Goal: Transaction & Acquisition: Purchase product/service

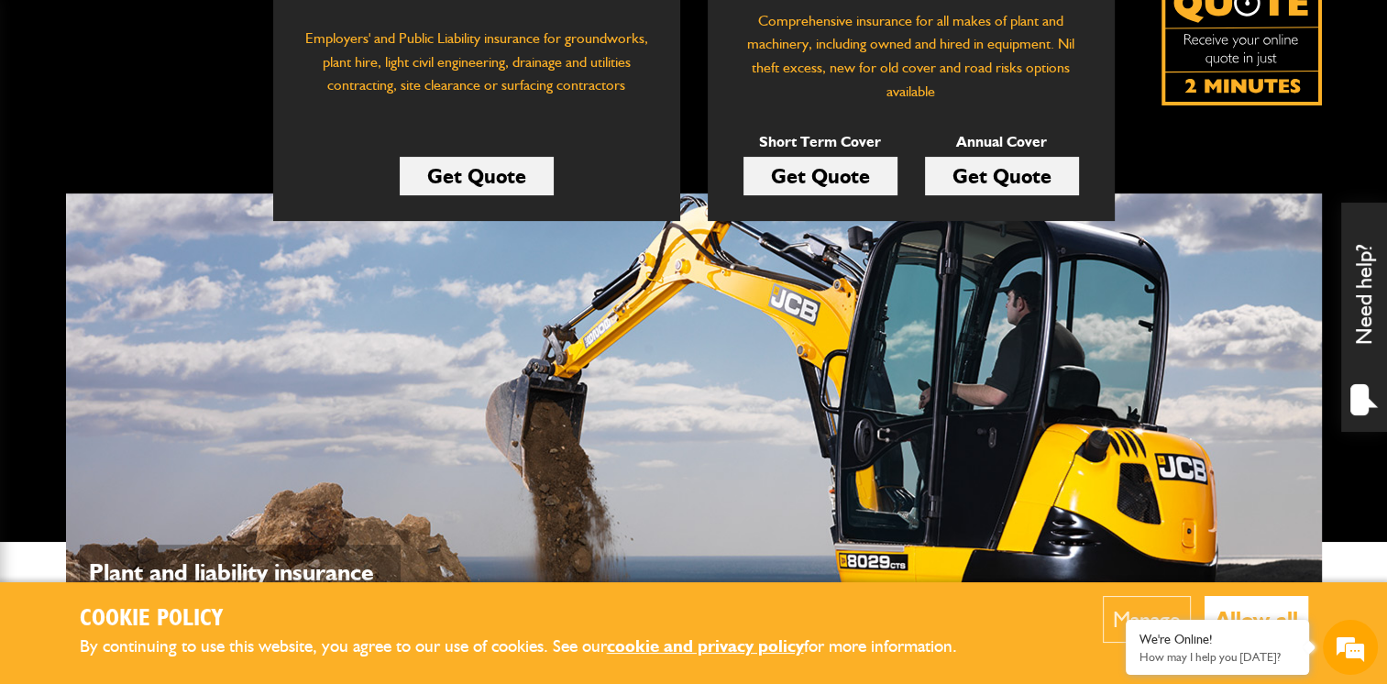
scroll to position [183, 0]
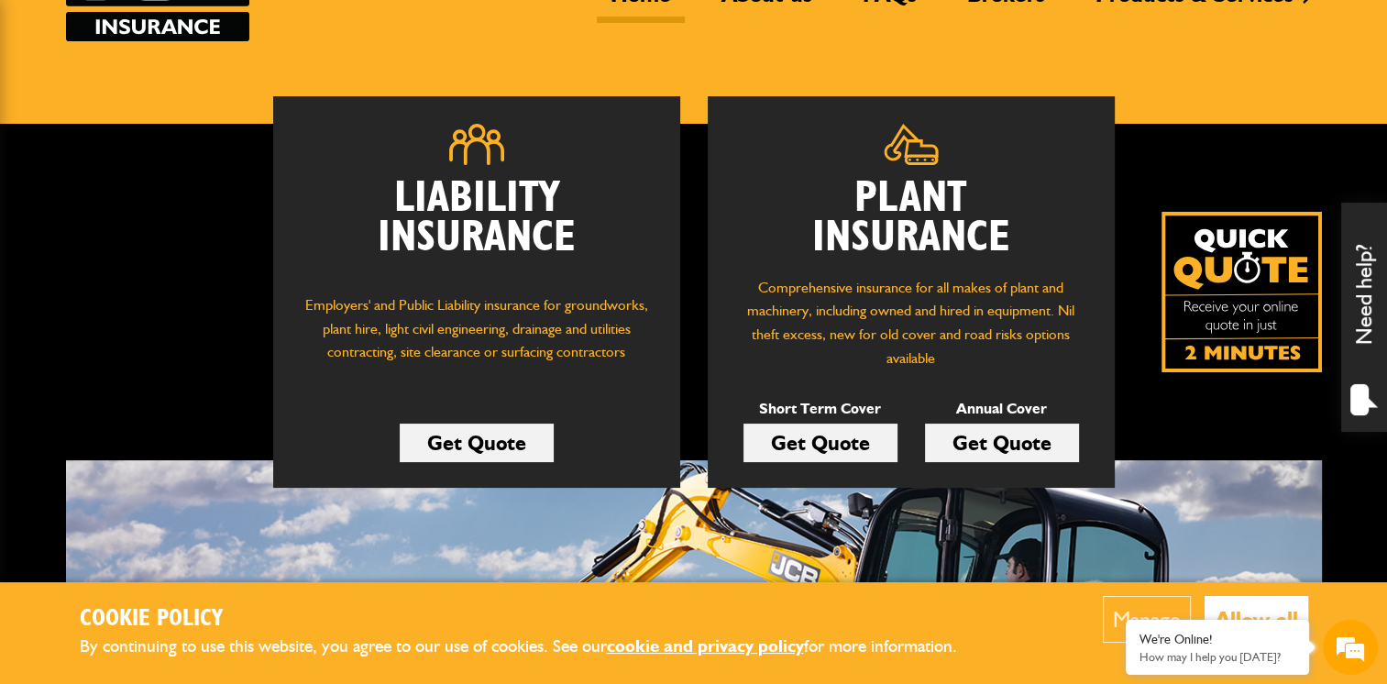
click at [800, 451] on link "Get Quote" at bounding box center [820, 442] width 154 height 38
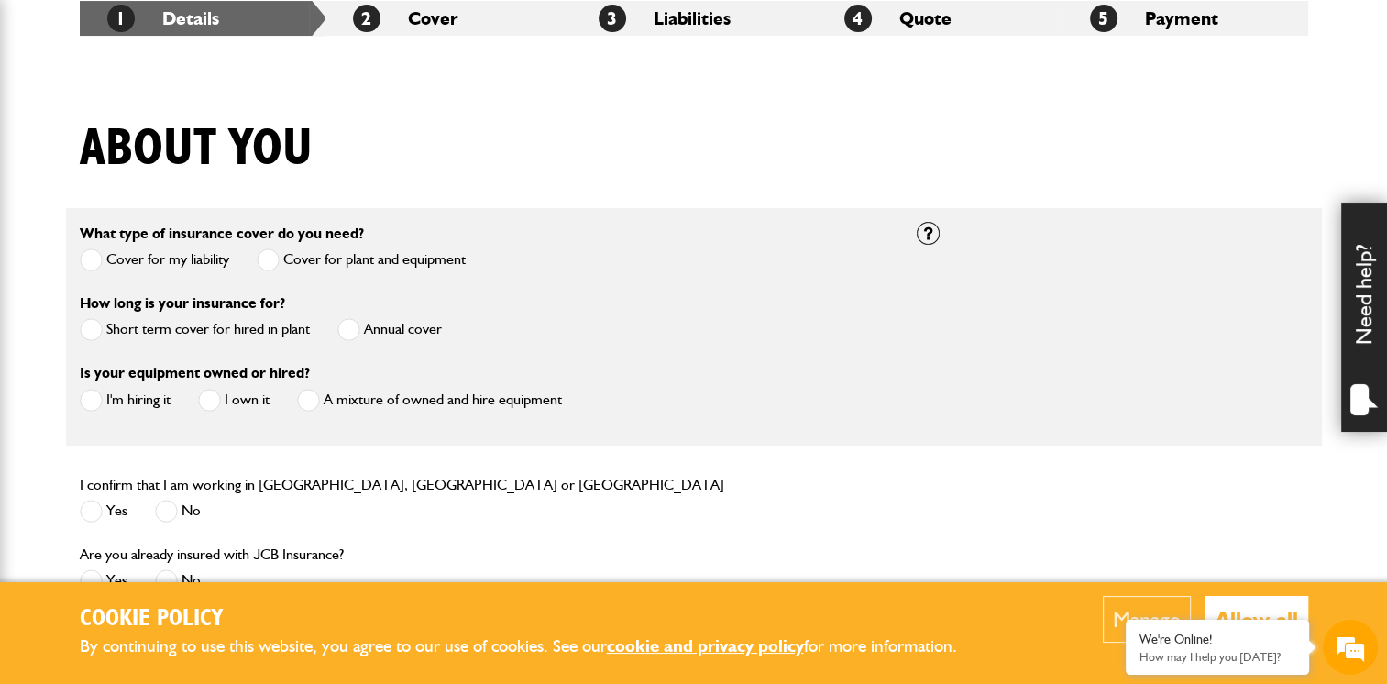
scroll to position [367, 0]
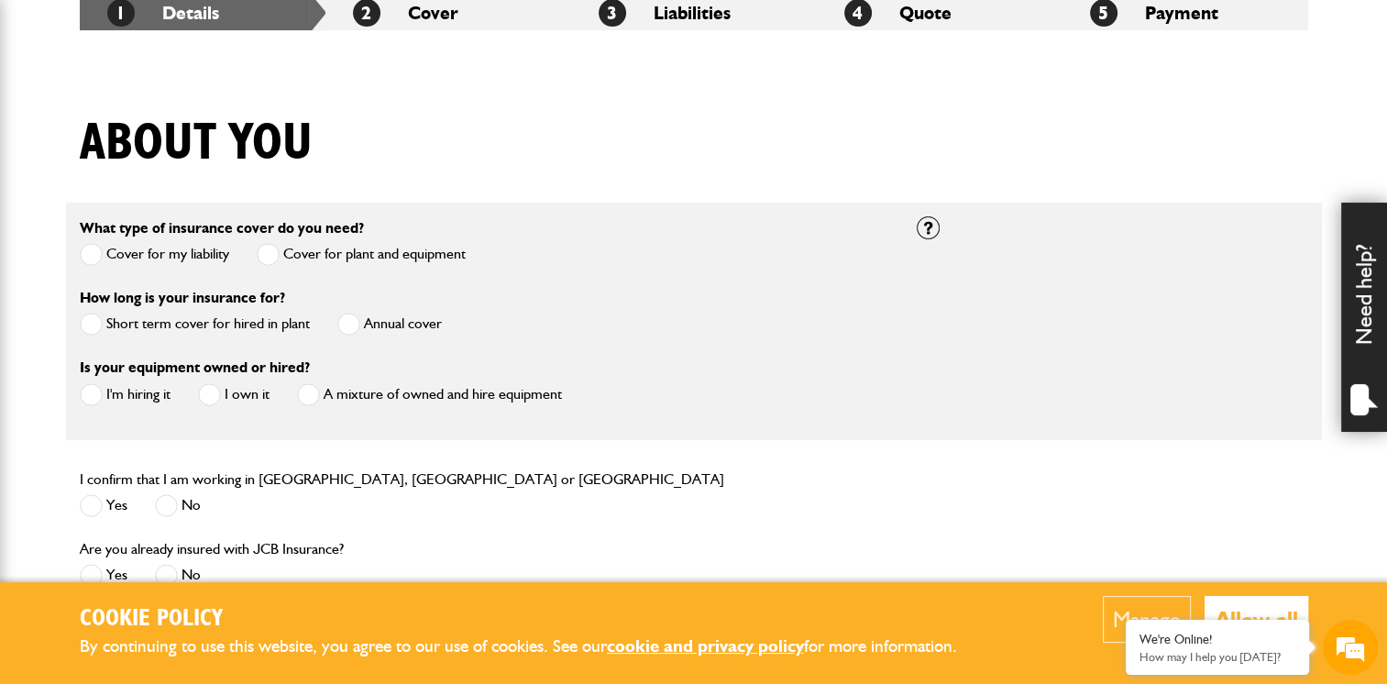
click at [94, 326] on span at bounding box center [91, 324] width 23 height 23
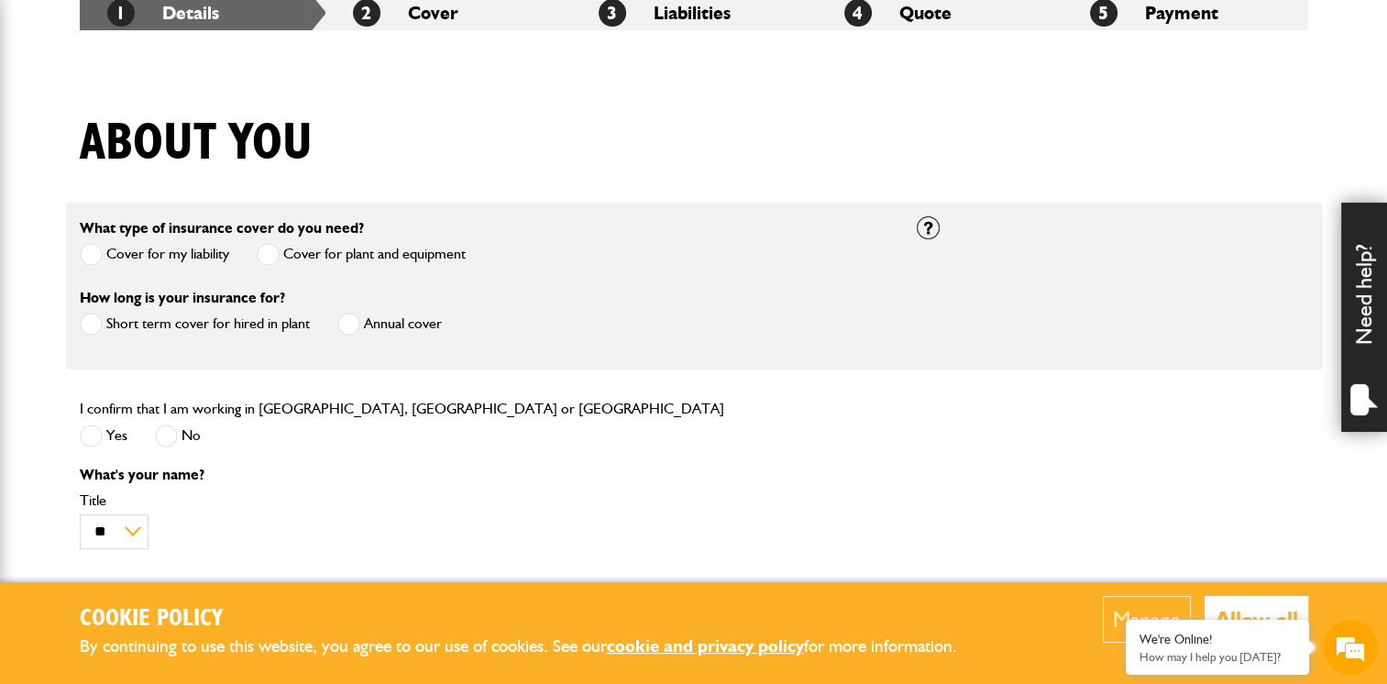
scroll to position [458, 0]
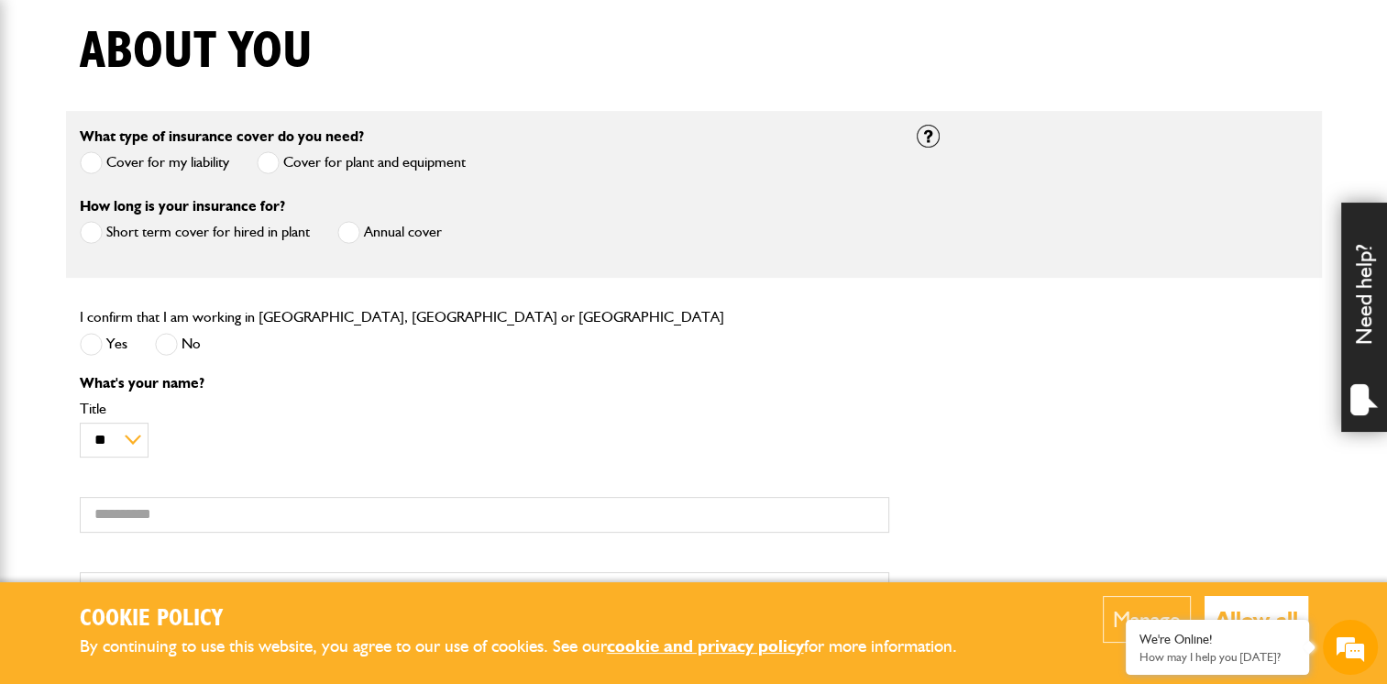
click at [84, 346] on span at bounding box center [91, 344] width 23 height 23
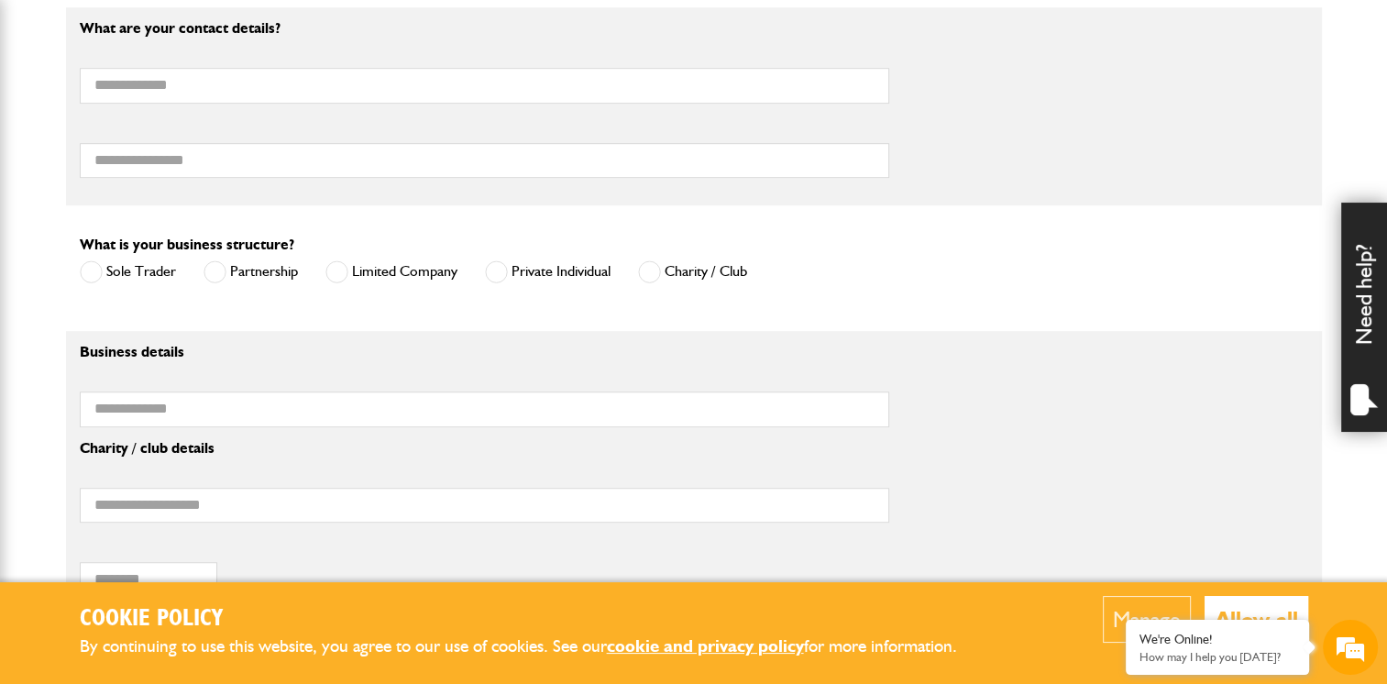
scroll to position [0, 0]
click at [476, 278] on div "Sole Trader Partnership Limited Company Private Individual Charity / Club" at bounding box center [413, 273] width 667 height 30
click at [510, 280] on label "Private Individual" at bounding box center [548, 271] width 126 height 23
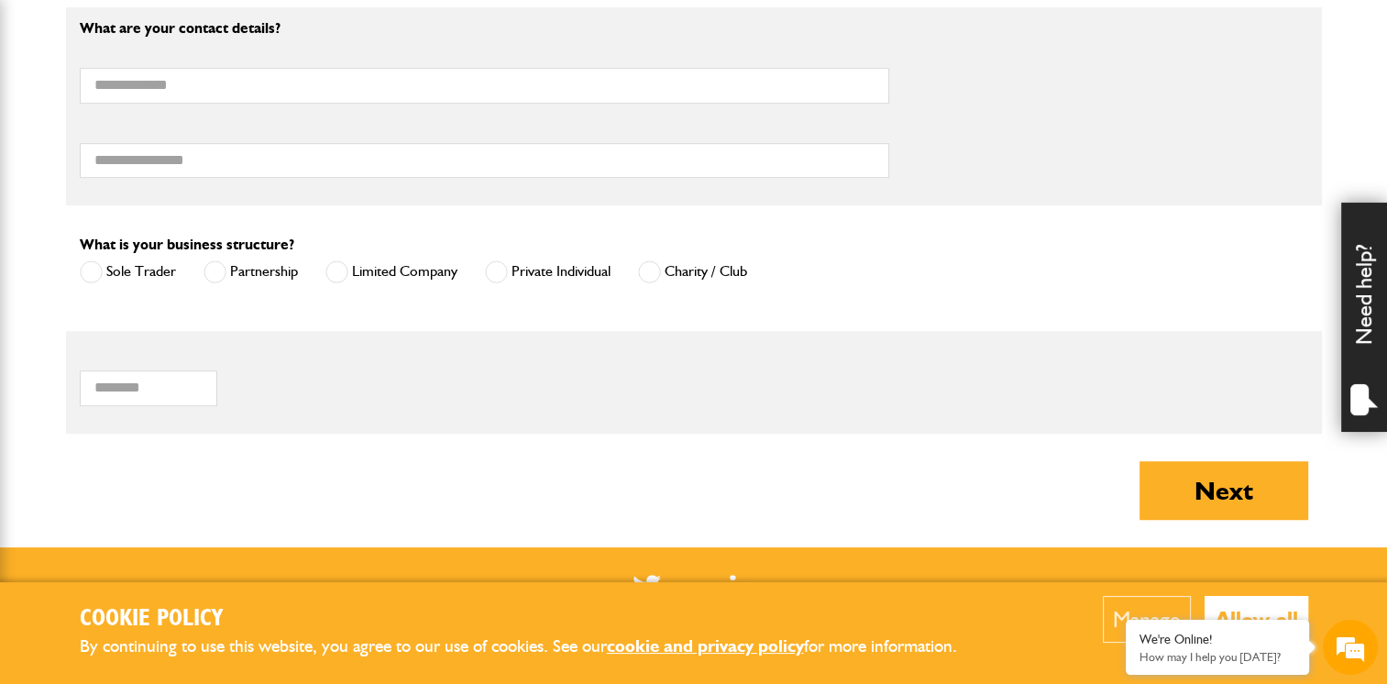
scroll to position [1283, 0]
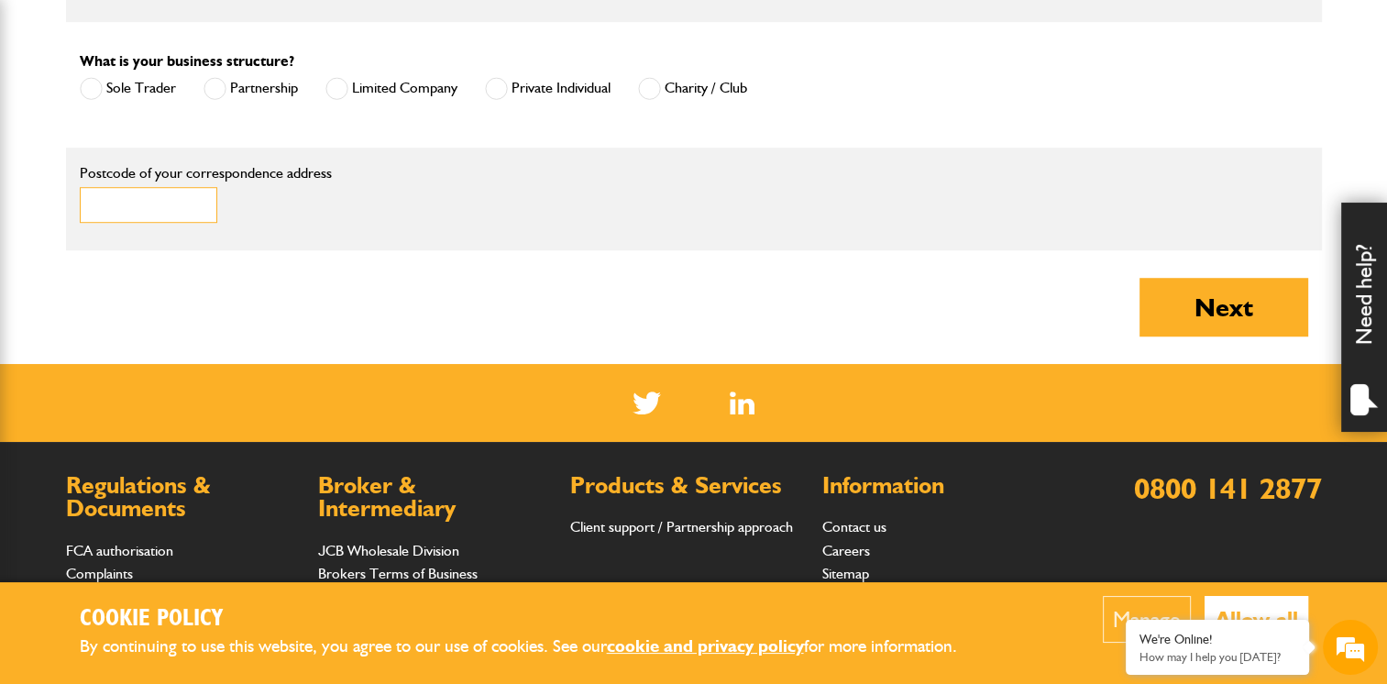
click at [155, 201] on input "Postcode of your correspondence address" at bounding box center [148, 205] width 137 height 36
type input "**********"
type input "*****"
type input "**********"
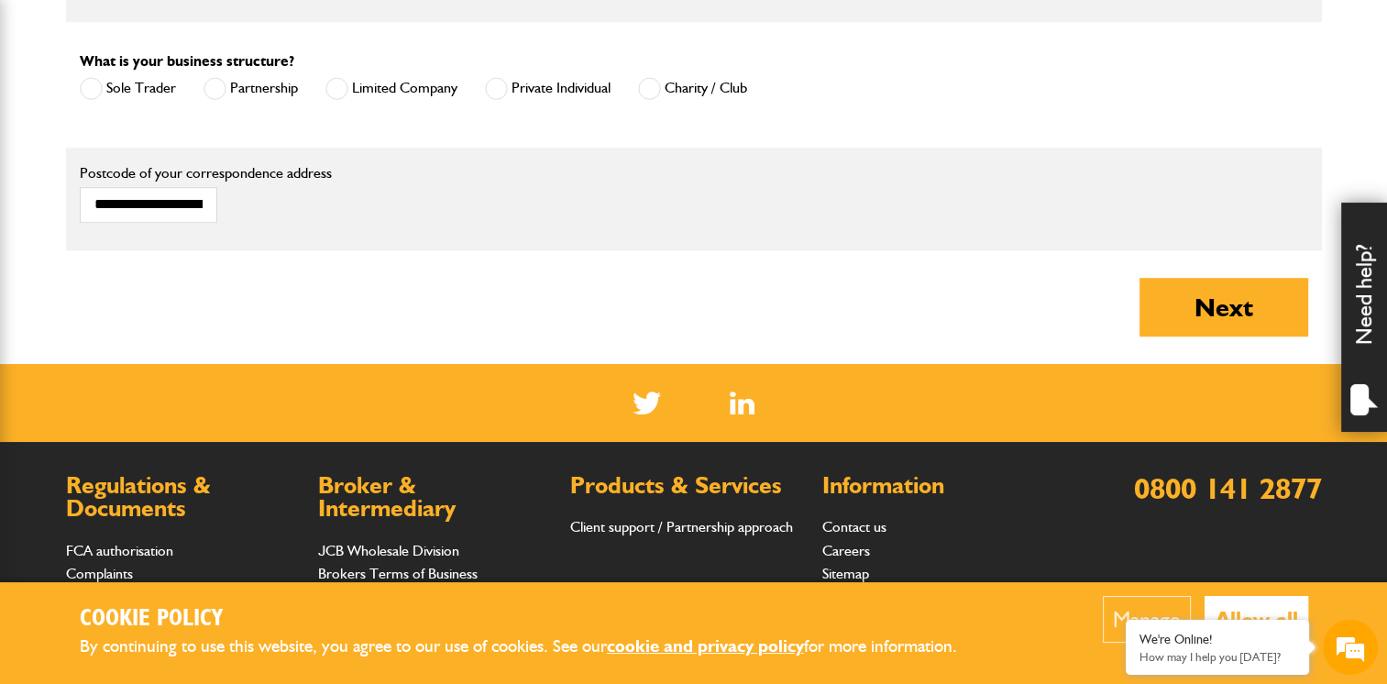
type input "**********"
click at [1204, 296] on button "Next" at bounding box center [1223, 307] width 169 height 59
type input "**********"
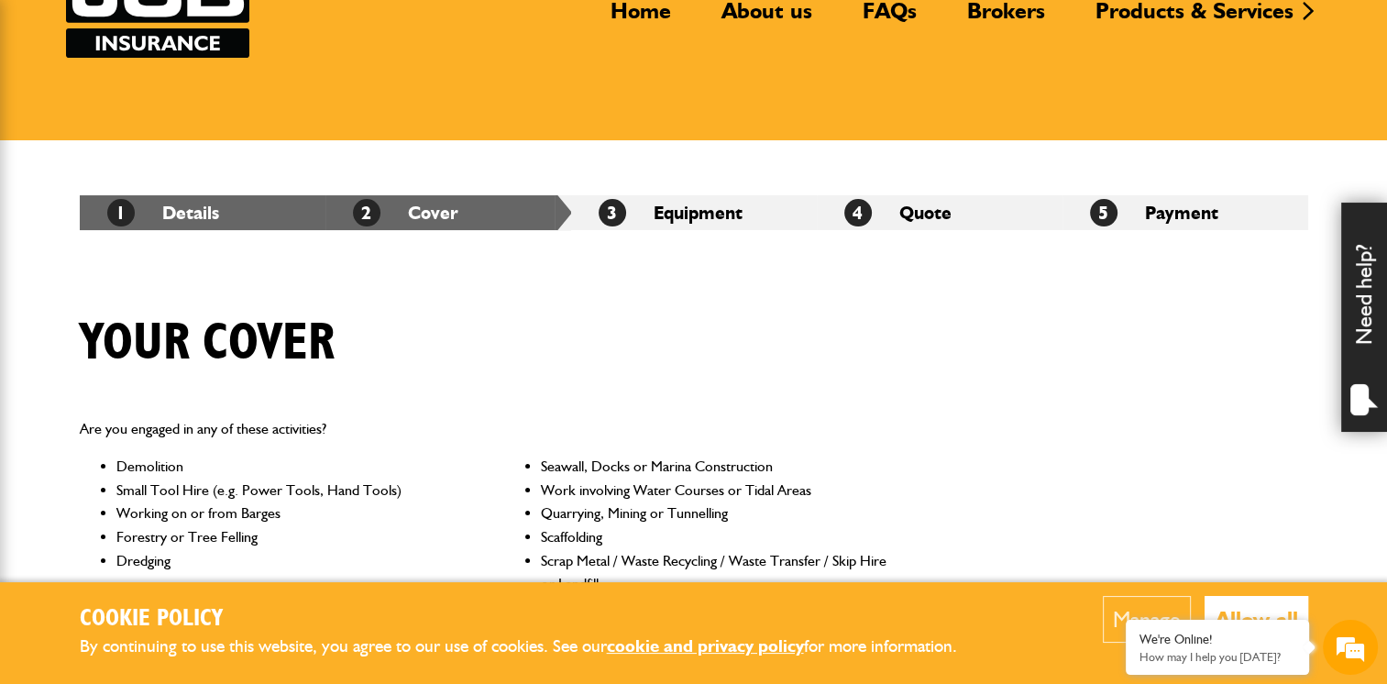
scroll to position [458, 0]
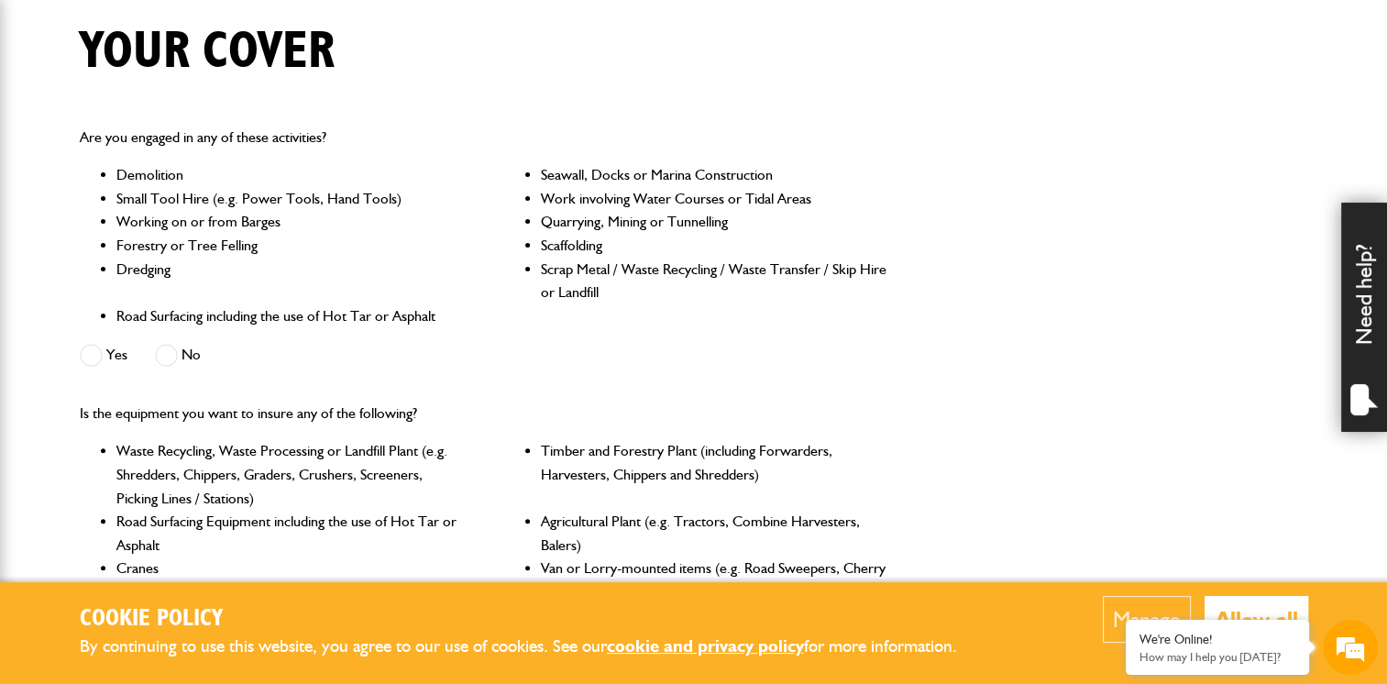
click at [173, 354] on span at bounding box center [166, 355] width 23 height 23
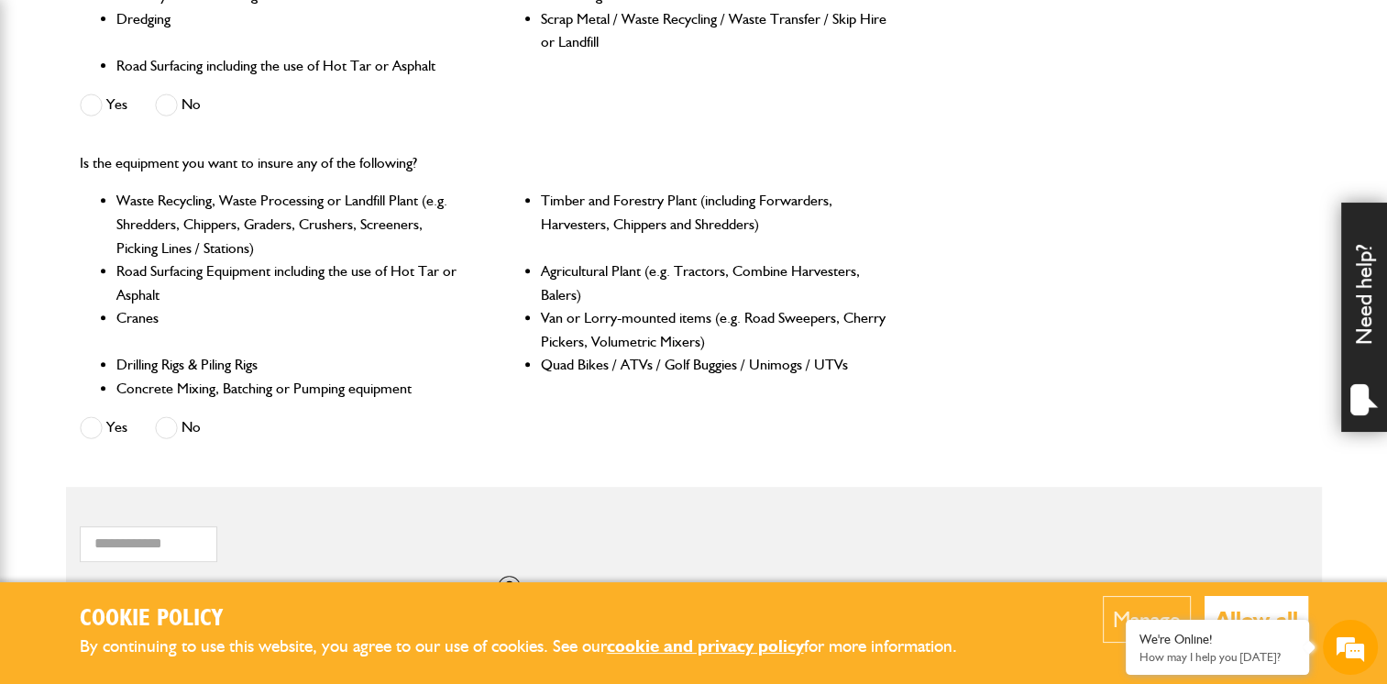
scroll to position [733, 0]
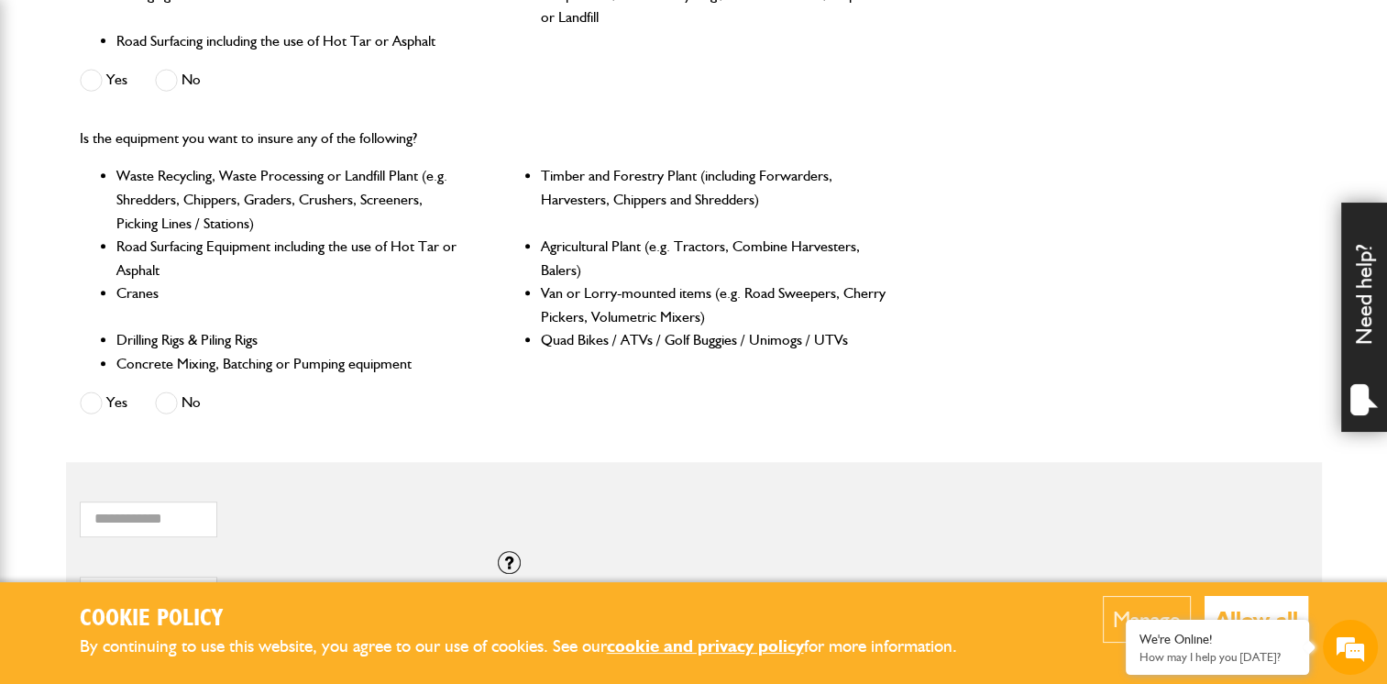
click at [179, 406] on label "No" at bounding box center [178, 402] width 46 height 23
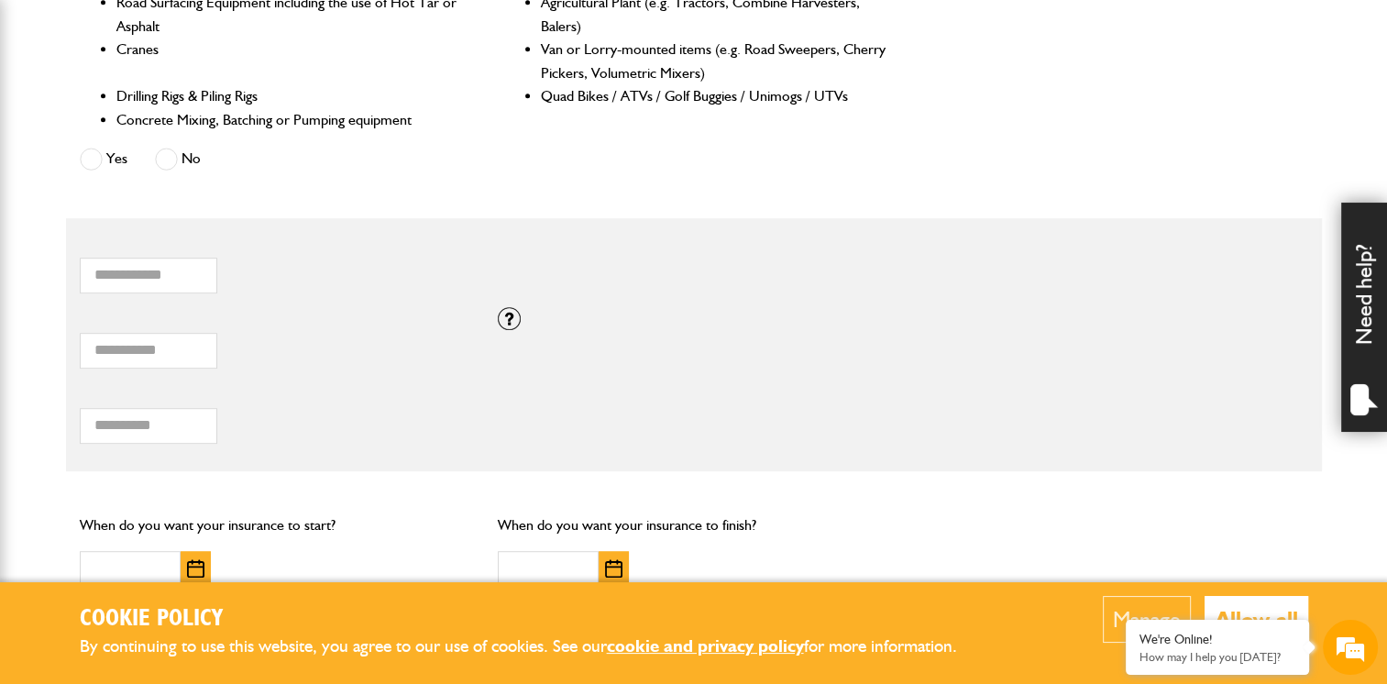
scroll to position [1008, 0]
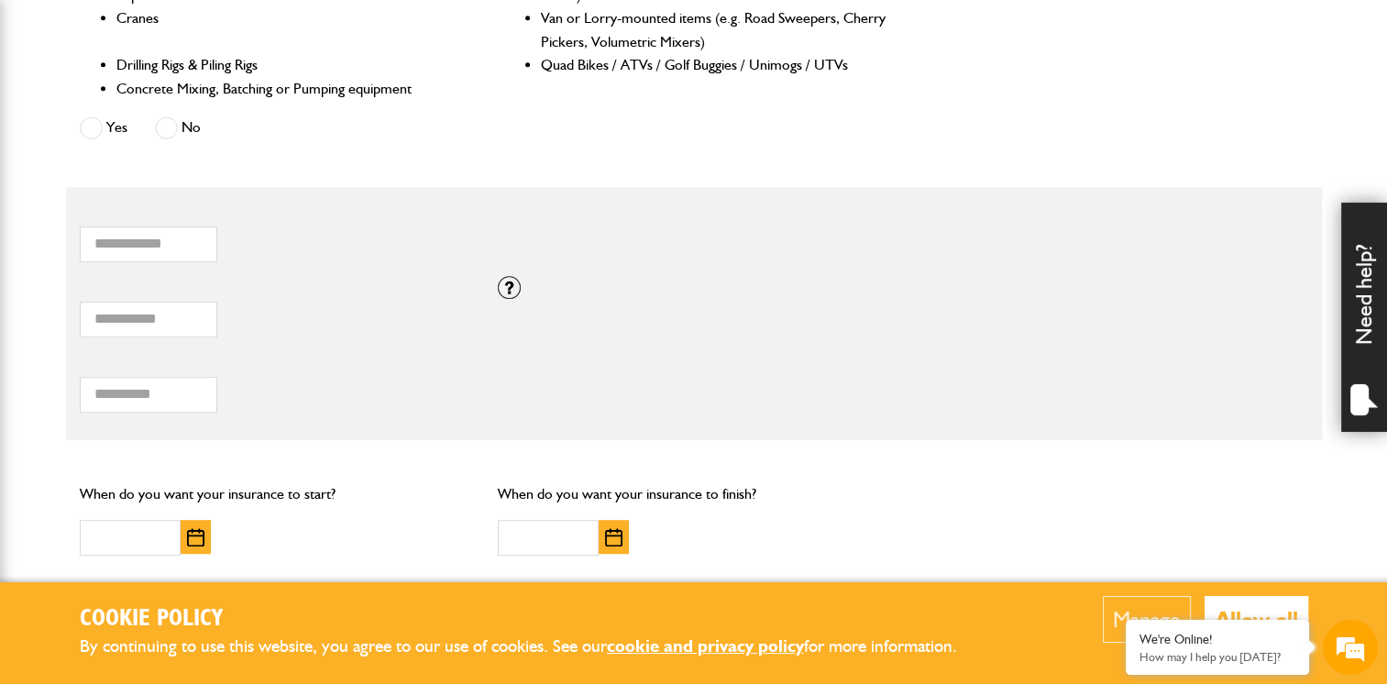
click at [495, 284] on div "If you need cover for equipment valued above £100,000, please call JCB Insuranc…" at bounding box center [693, 287] width 419 height 23
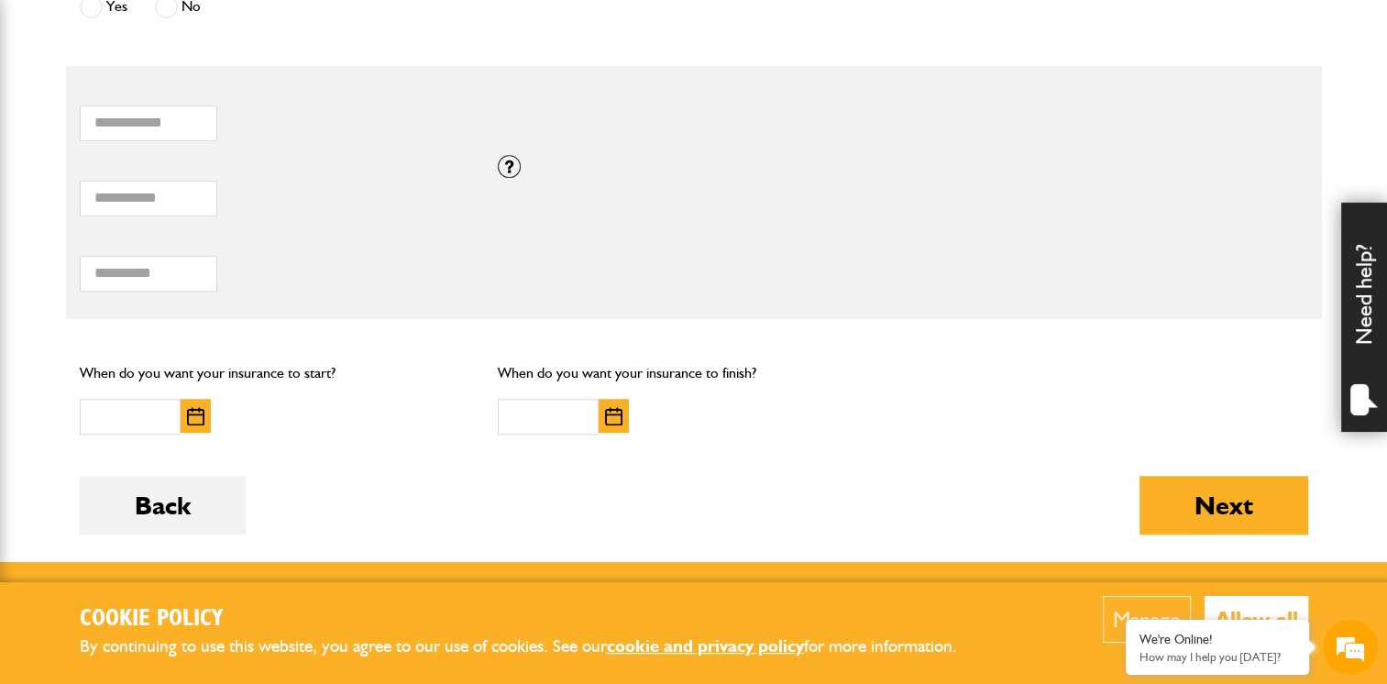
scroll to position [1100, 0]
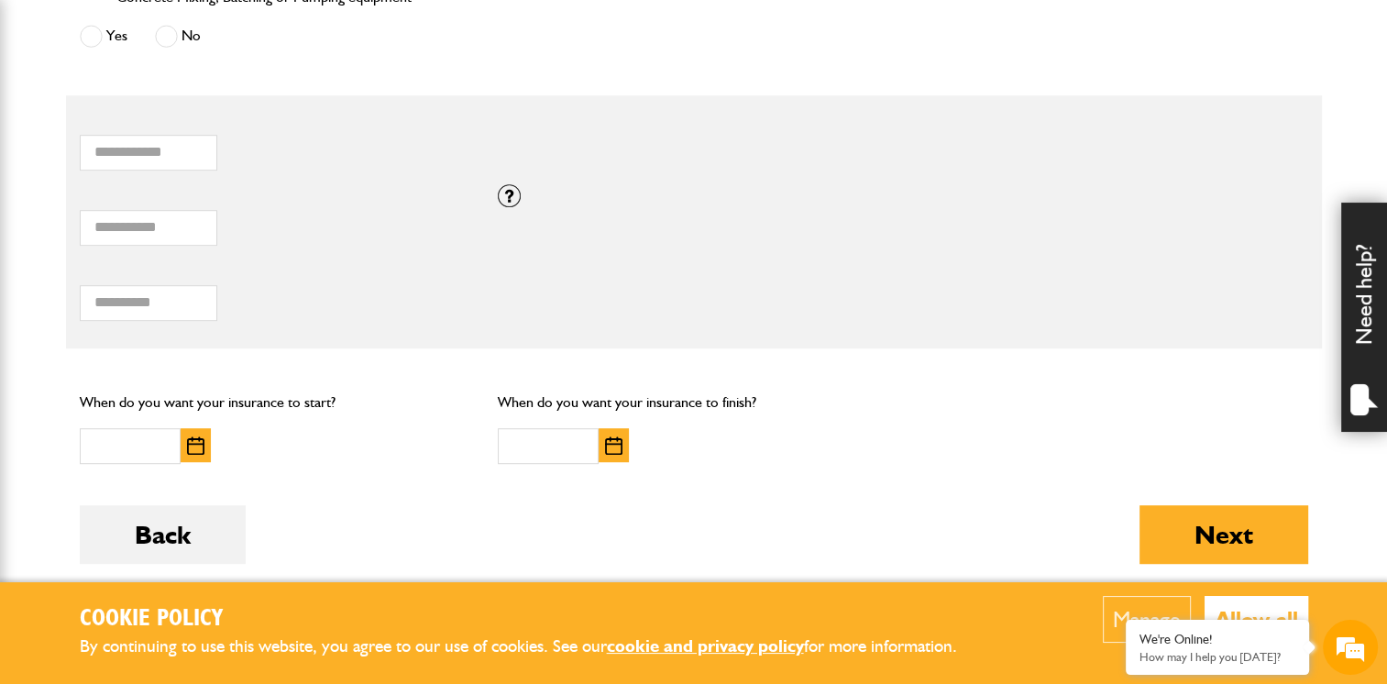
click at [203, 442] on button "button" at bounding box center [196, 445] width 30 height 34
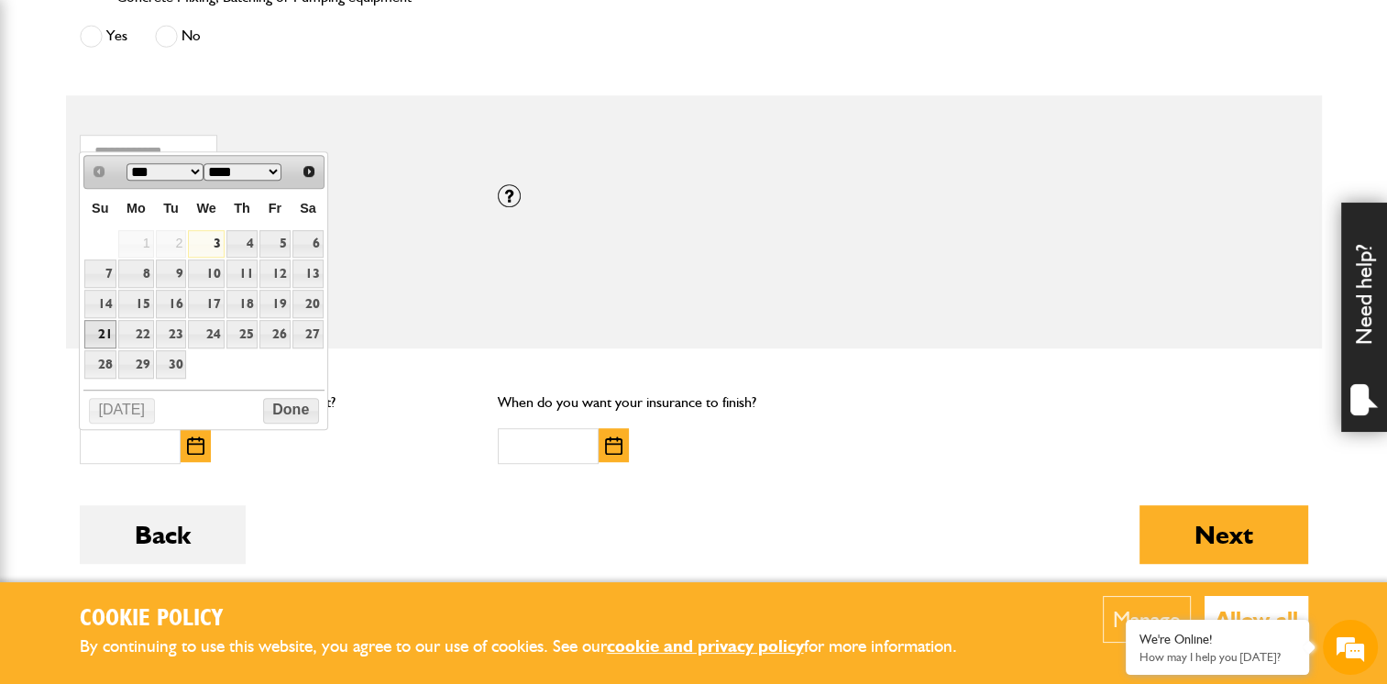
click at [104, 324] on link "21" at bounding box center [100, 334] width 32 height 28
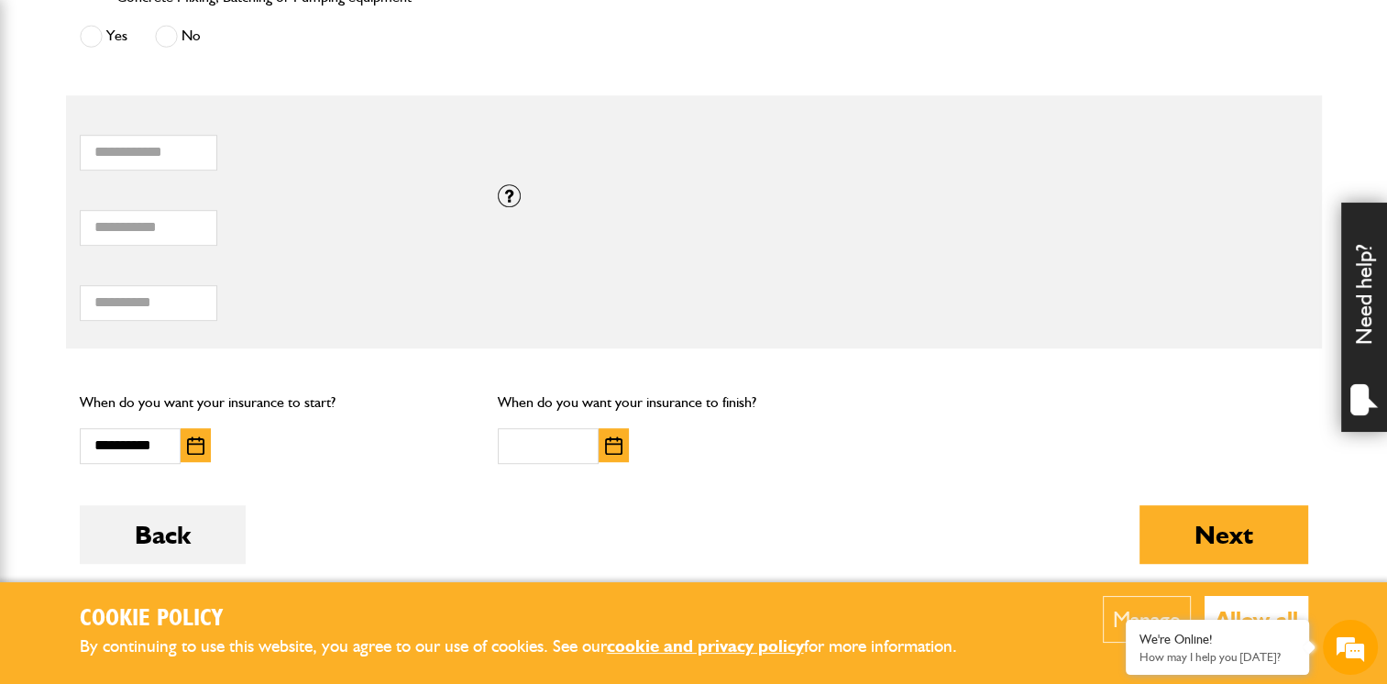
click at [199, 447] on img "button" at bounding box center [195, 445] width 17 height 18
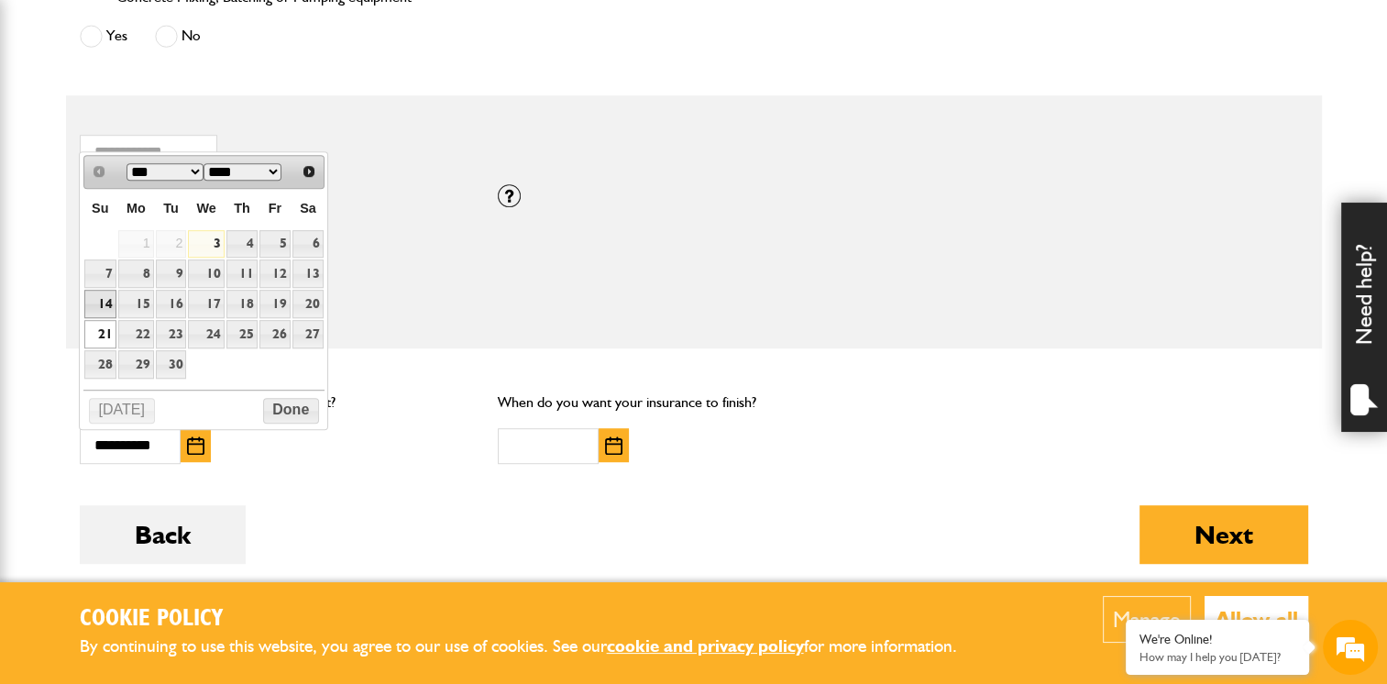
click at [104, 305] on link "14" at bounding box center [100, 304] width 32 height 28
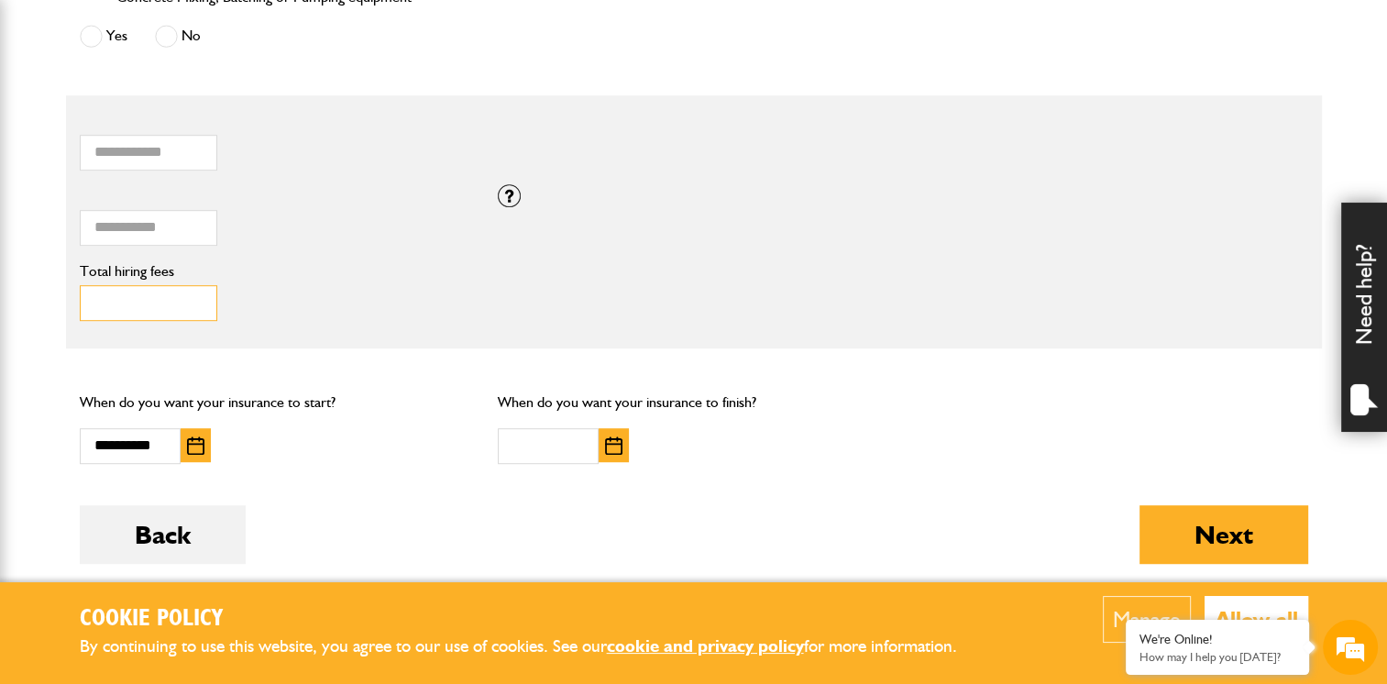
click at [116, 308] on input "Total hiring fees" at bounding box center [148, 303] width 137 height 36
click at [201, 448] on img "button" at bounding box center [195, 445] width 17 height 18
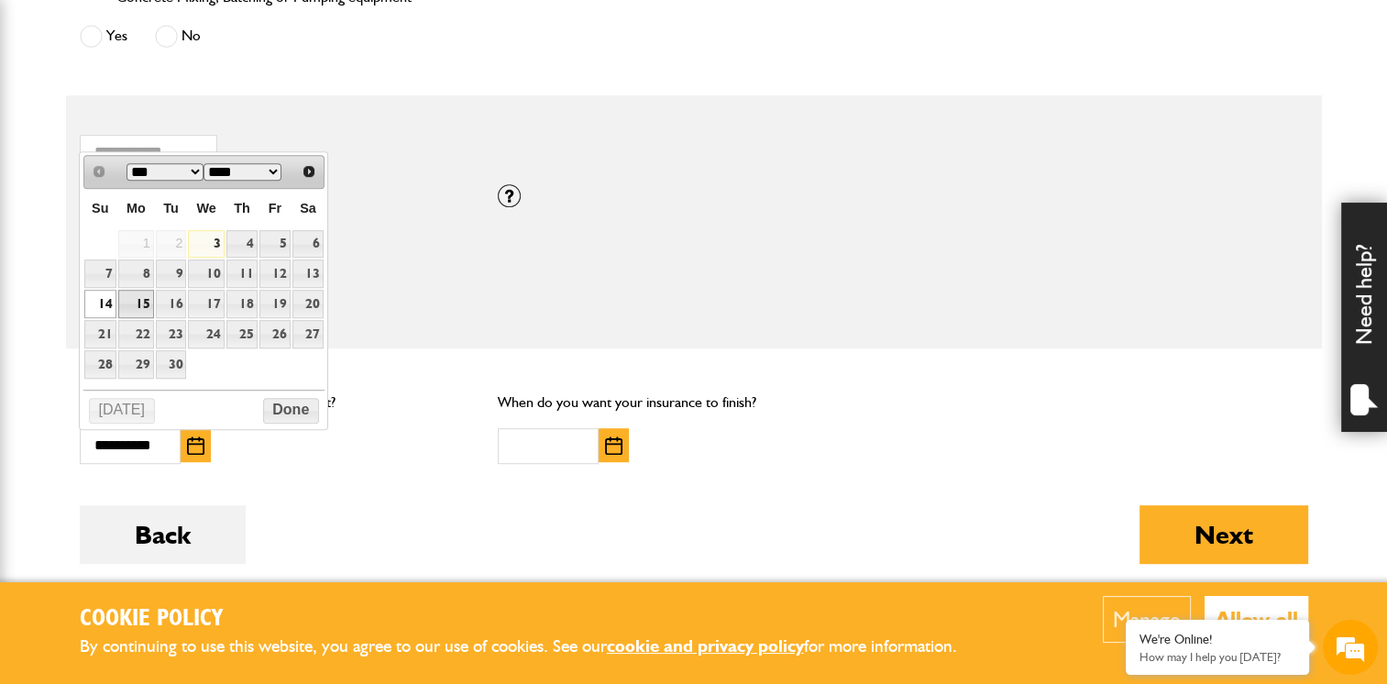
click at [134, 306] on link "15" at bounding box center [136, 304] width 36 height 28
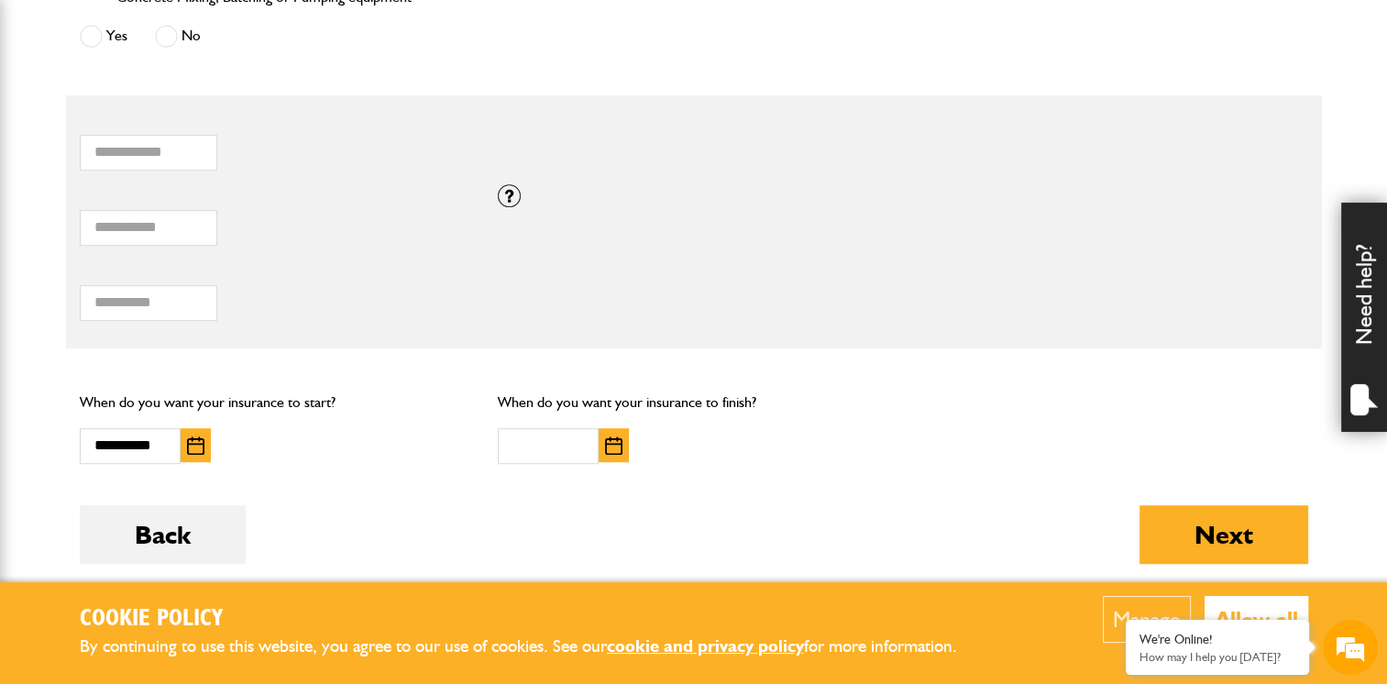
click at [192, 444] on img "button" at bounding box center [195, 445] width 17 height 18
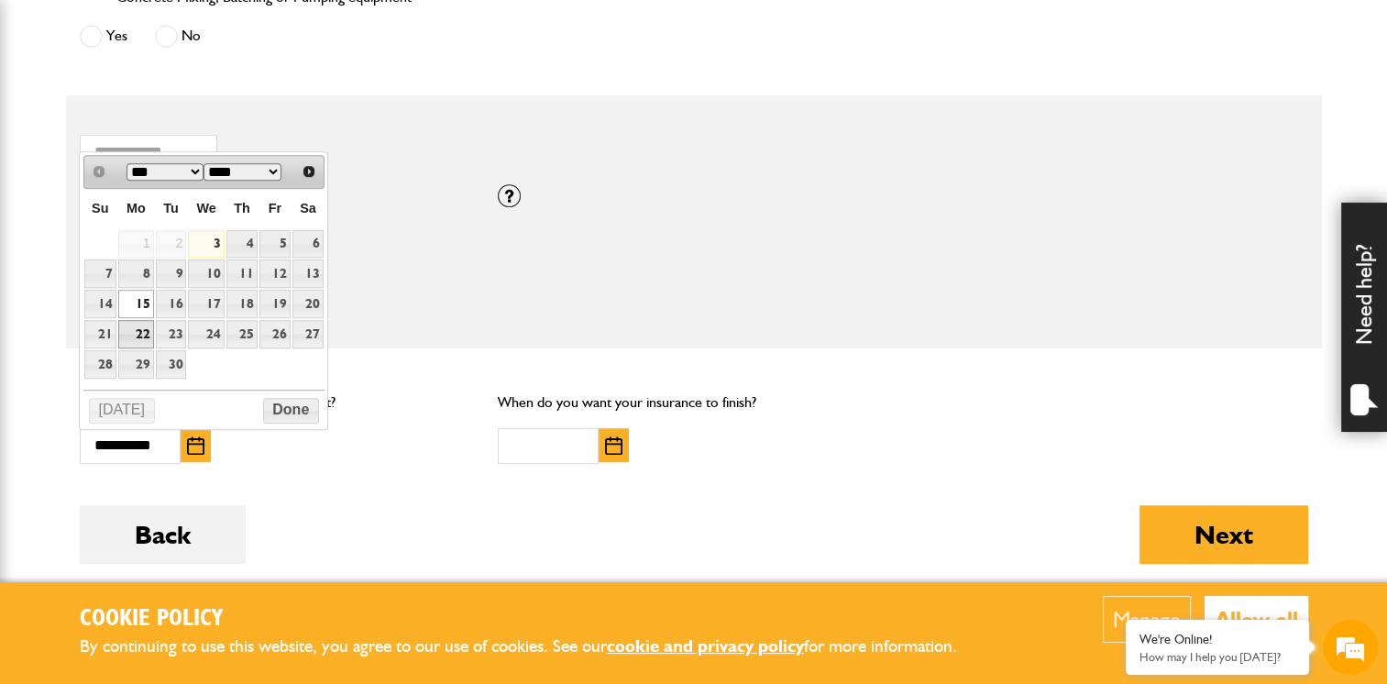
click at [139, 324] on link "22" at bounding box center [136, 334] width 36 height 28
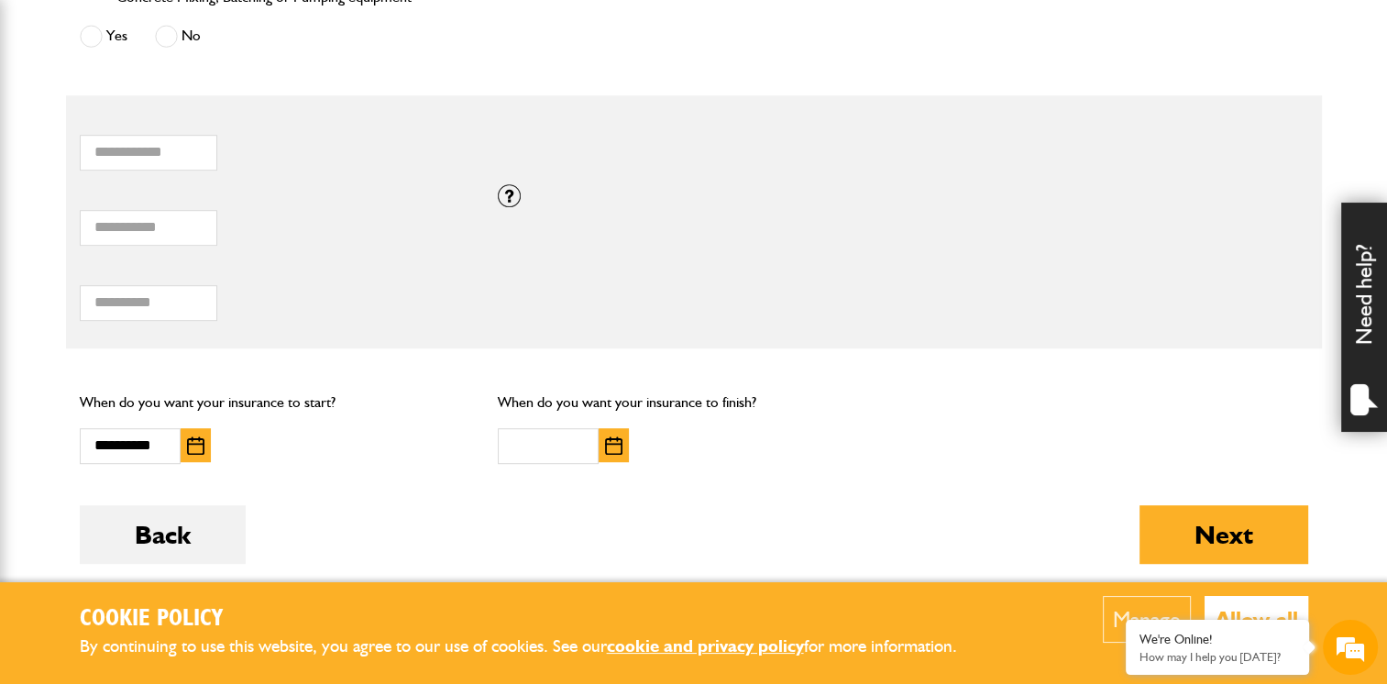
click at [197, 451] on img "button" at bounding box center [195, 445] width 17 height 18
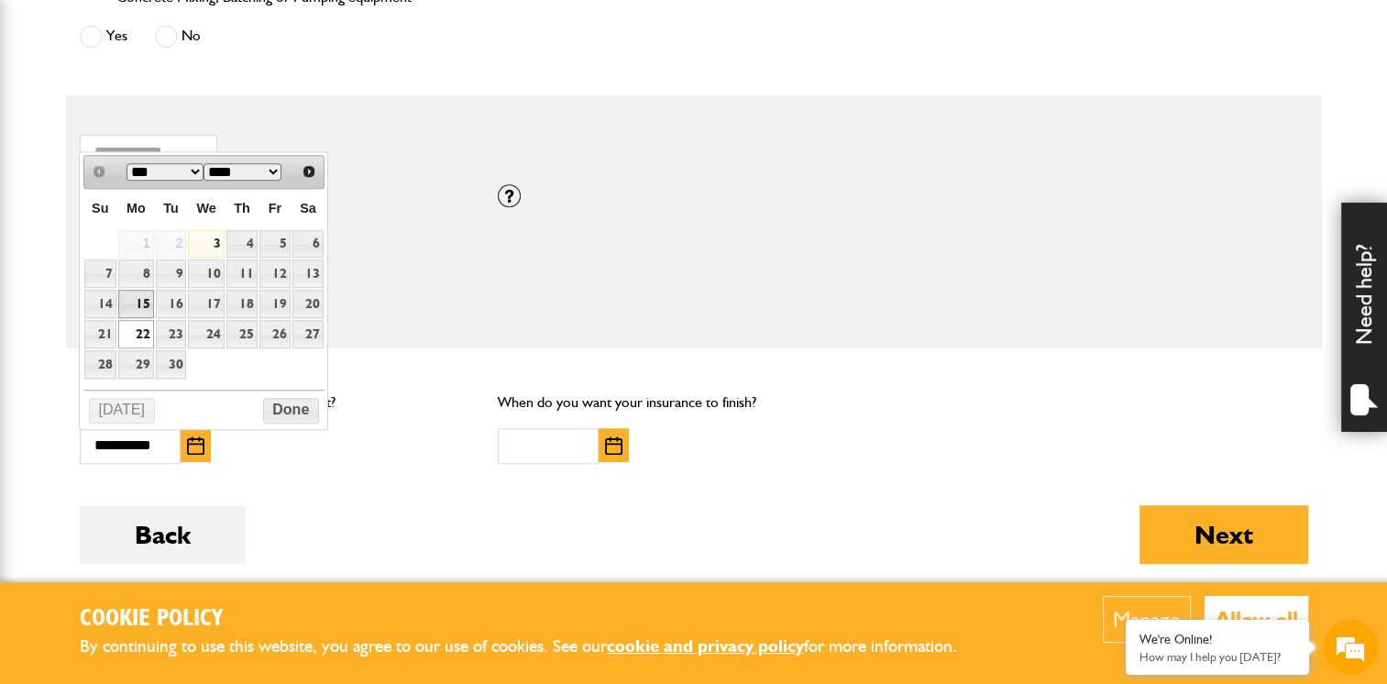
click at [132, 304] on link "15" at bounding box center [136, 304] width 36 height 28
type input "**********"
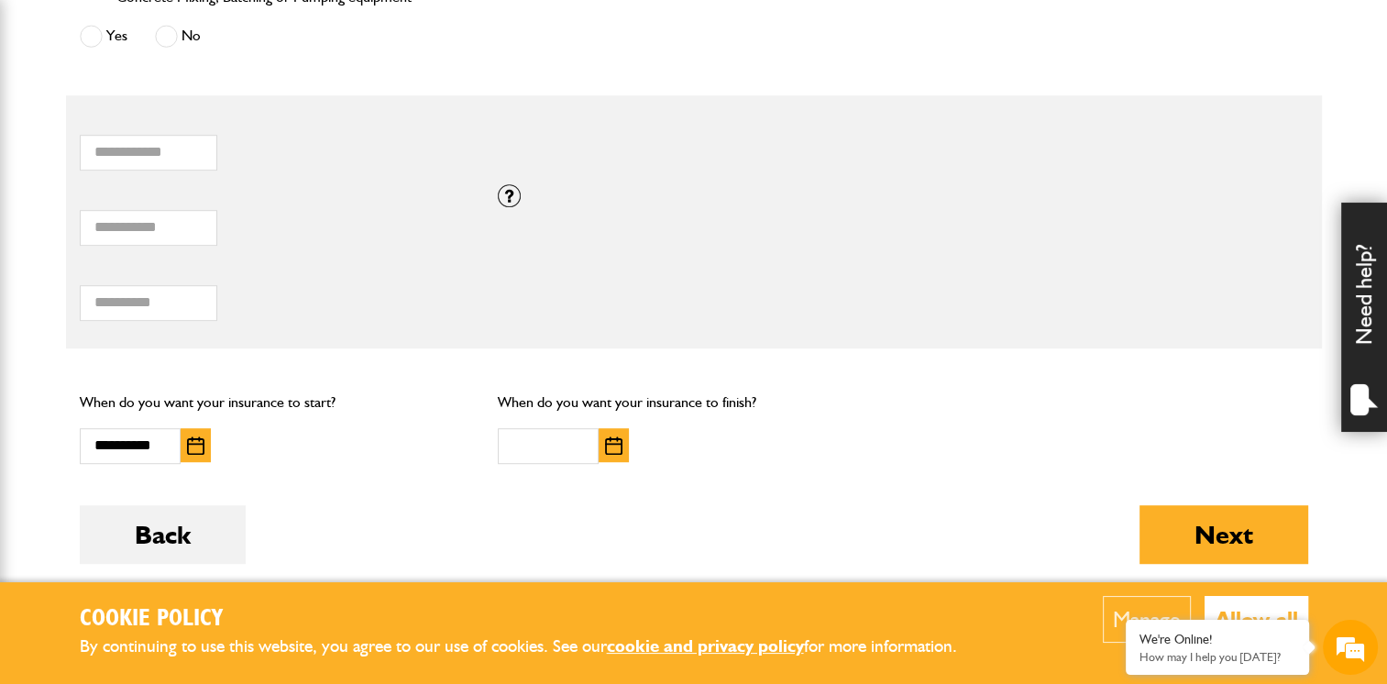
click at [631, 442] on div at bounding box center [638, 446] width 280 height 36
click at [620, 442] on img "button" at bounding box center [613, 445] width 17 height 18
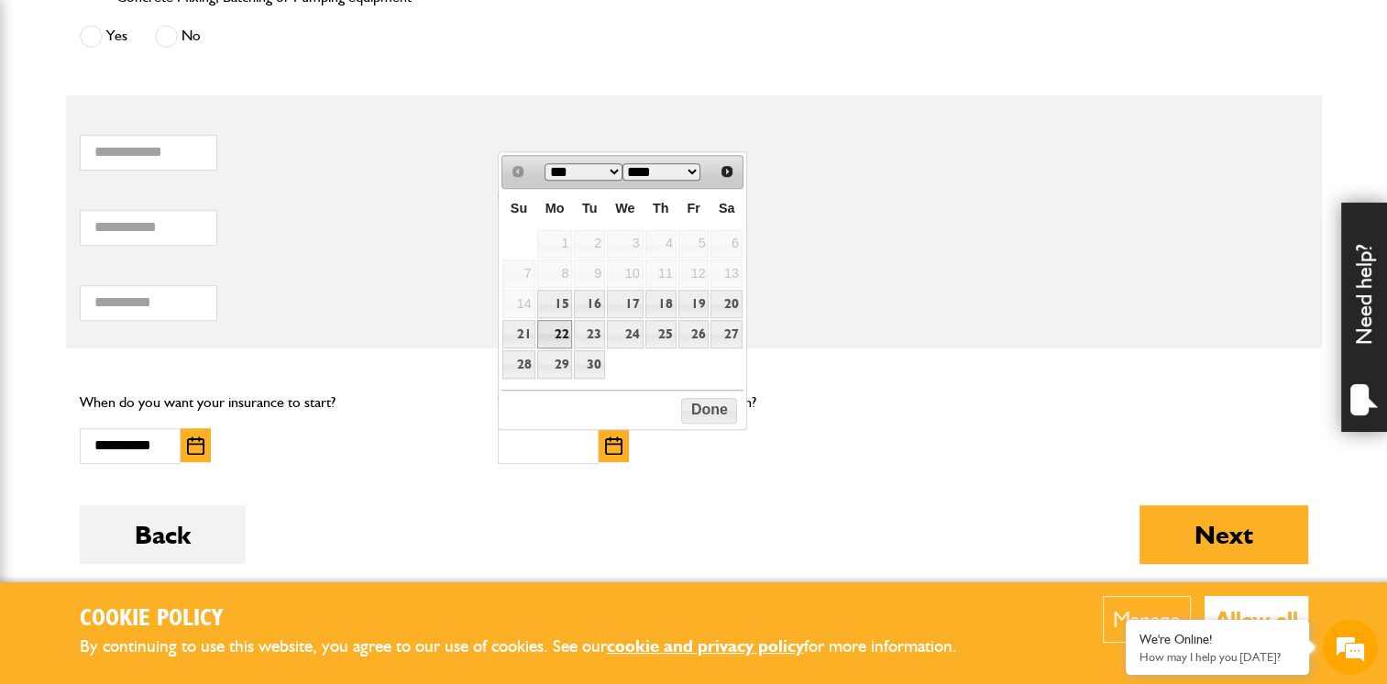
click at [559, 342] on link "22" at bounding box center [555, 334] width 36 height 28
type input "**********"
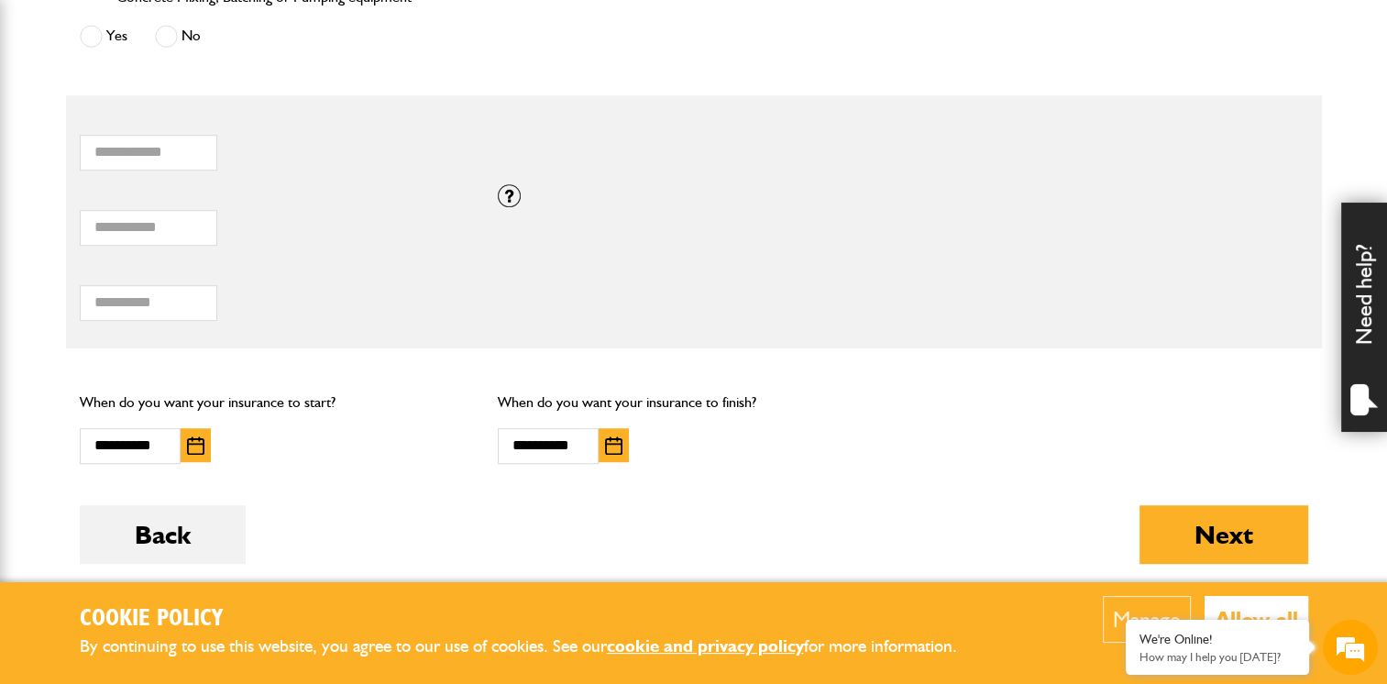
click at [935, 462] on div "**********" at bounding box center [694, 427] width 1256 height 102
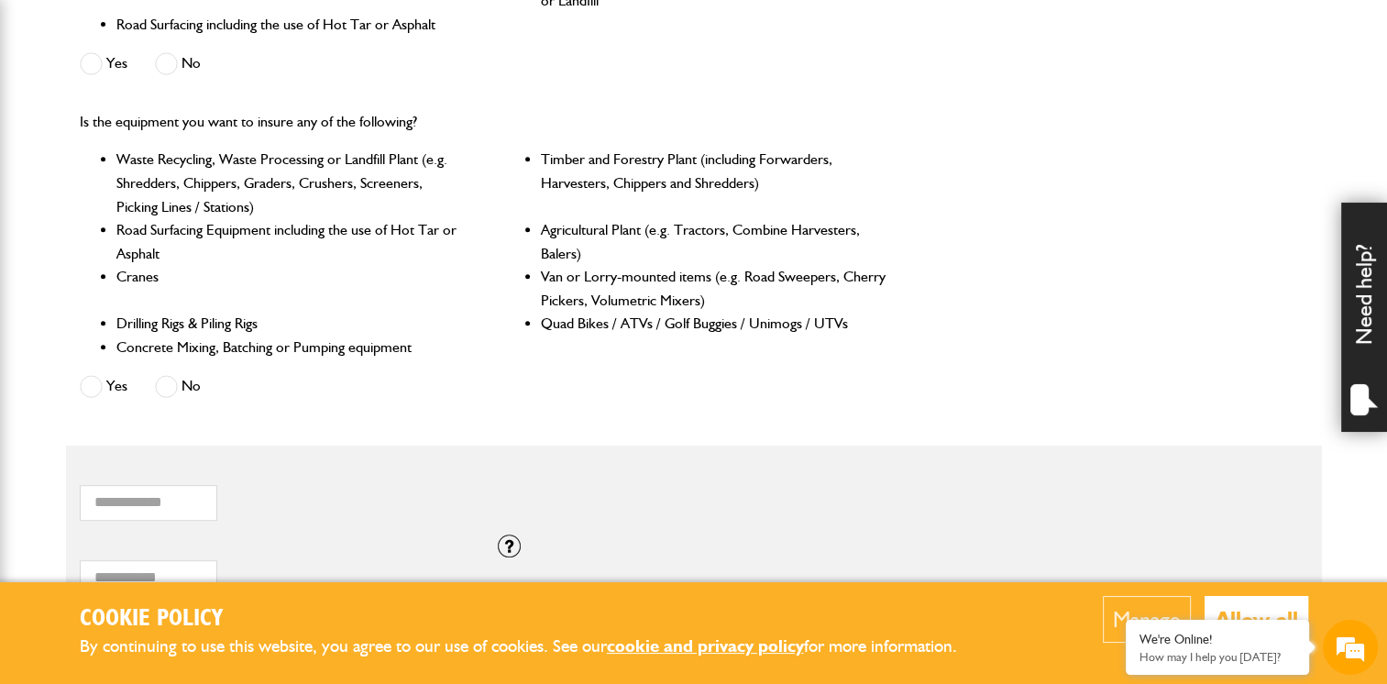
scroll to position [733, 0]
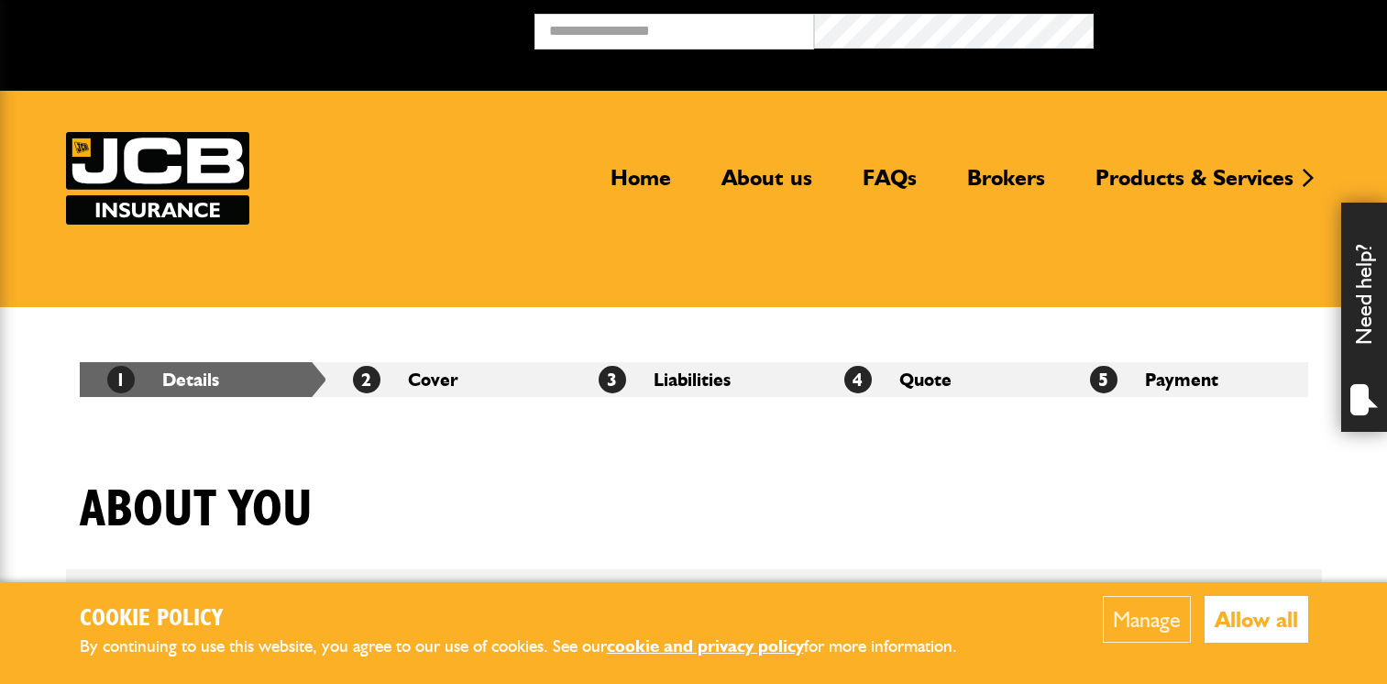
scroll to position [1283, 0]
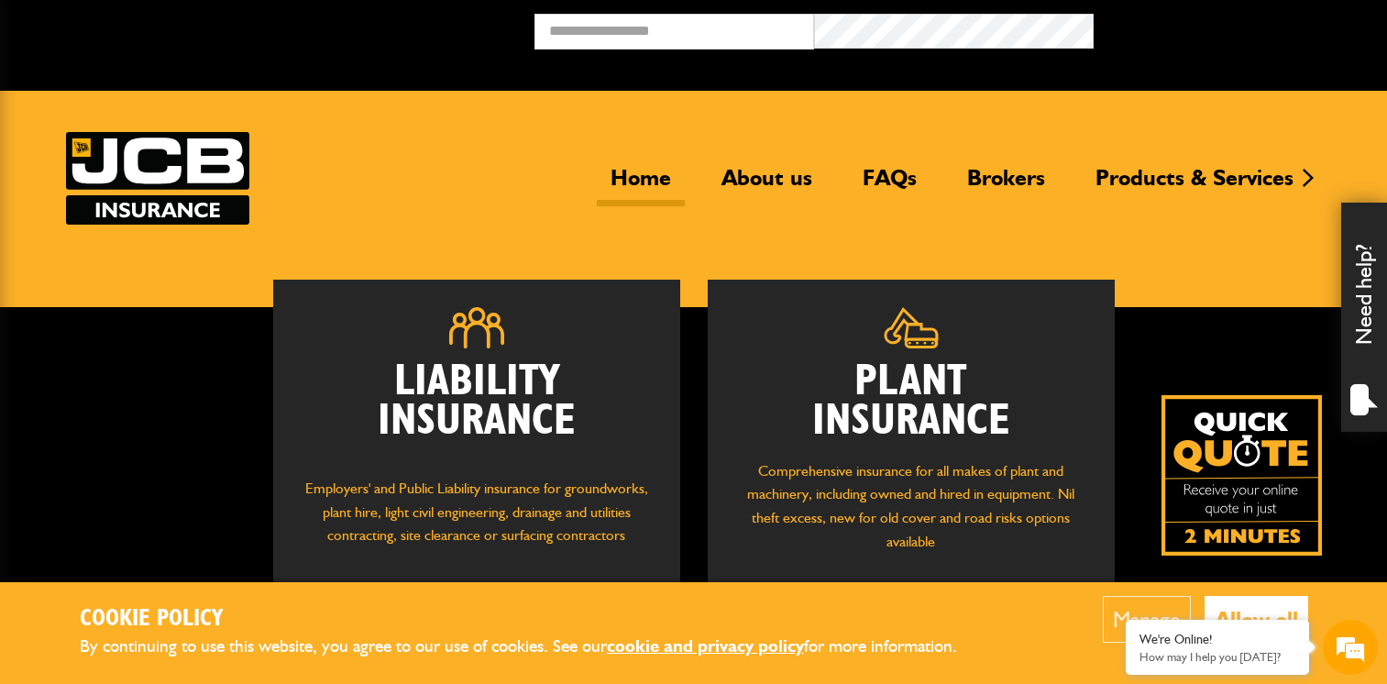
scroll to position [182, 0]
